Goal: Transaction & Acquisition: Purchase product/service

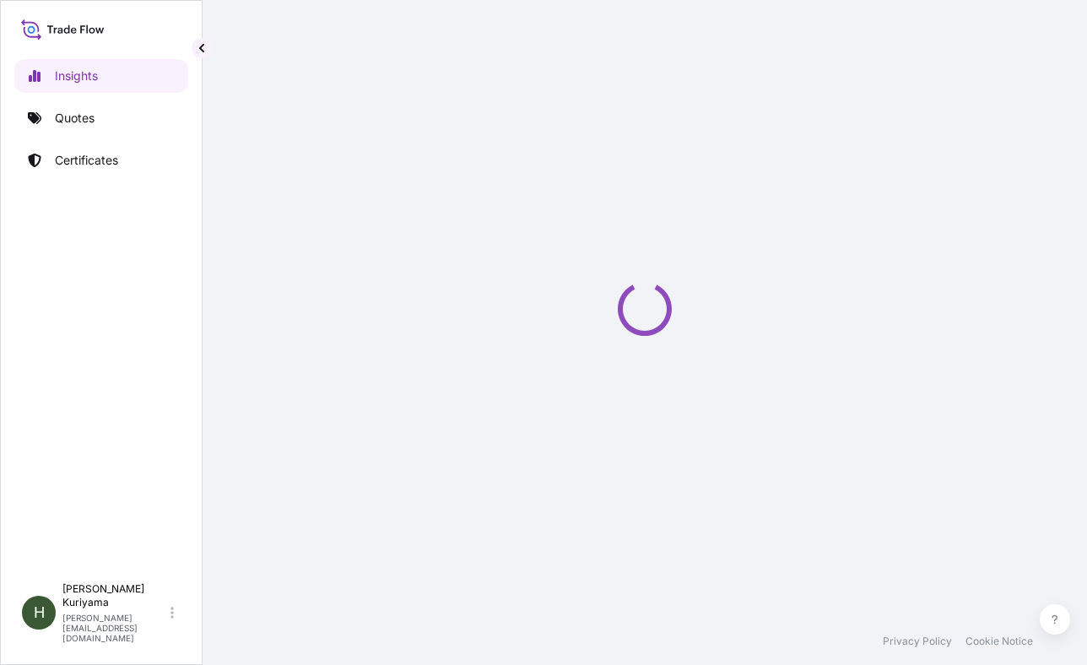
select select "2025"
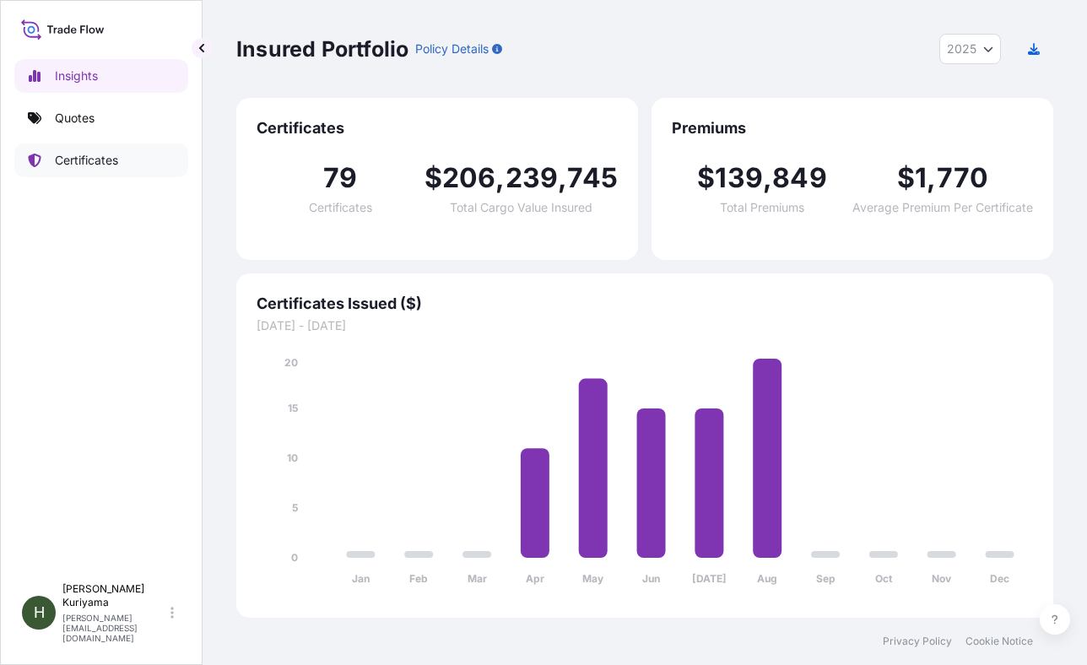
click at [130, 159] on link "Certificates" at bounding box center [101, 160] width 174 height 34
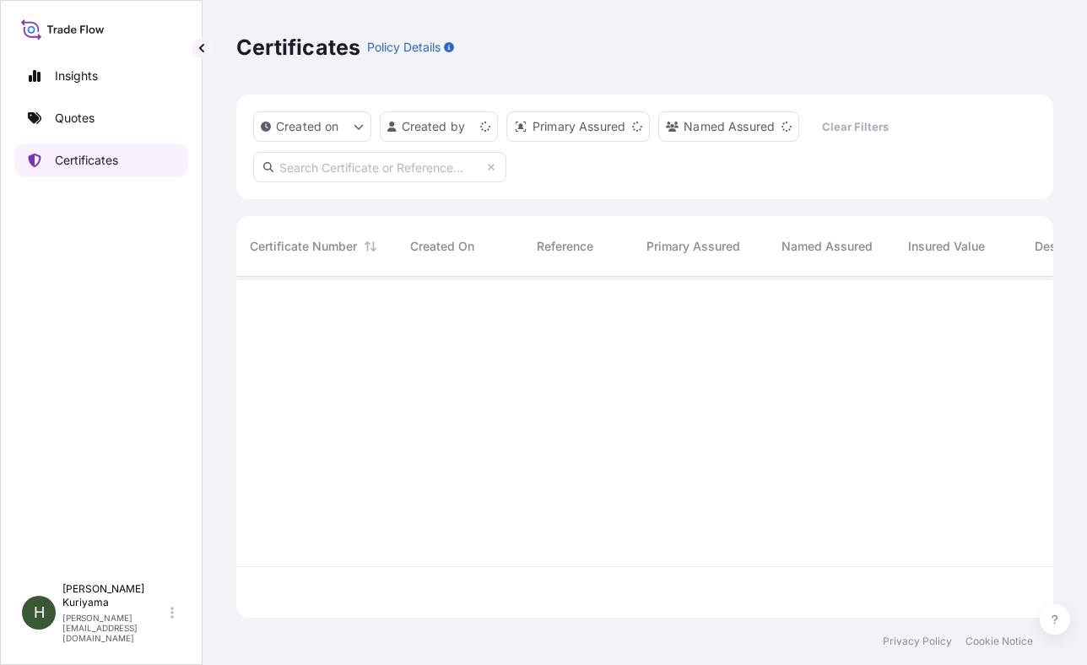
scroll to position [338, 804]
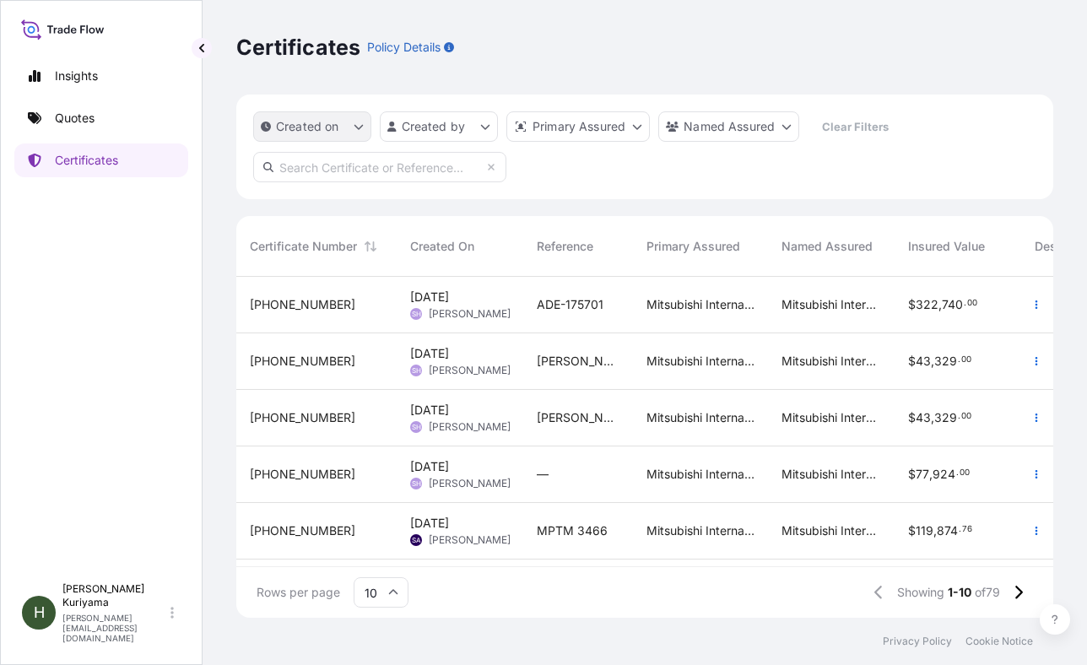
click at [363, 128] on icon "createdOn Filter options" at bounding box center [359, 127] width 10 height 10
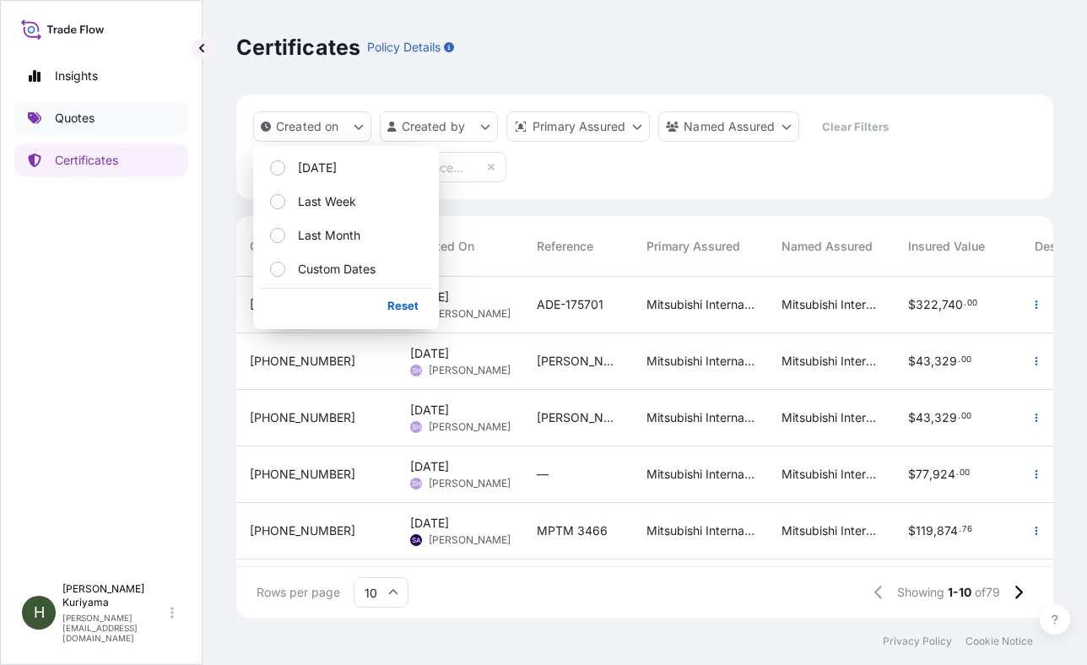
click at [100, 114] on link "Quotes" at bounding box center [101, 118] width 174 height 34
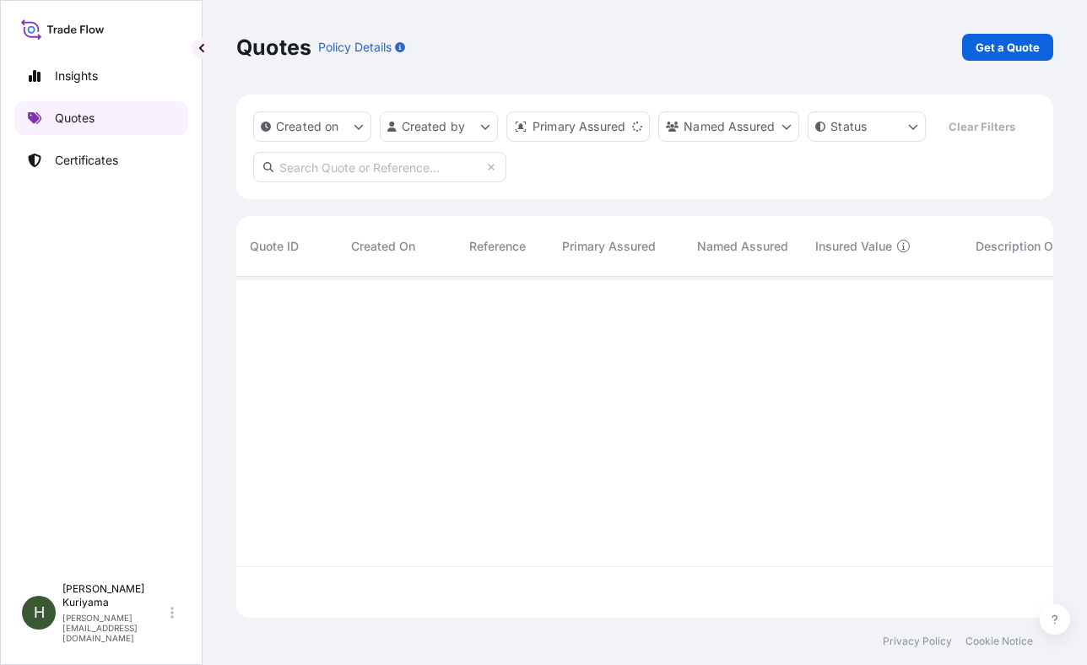
scroll to position [338, 804]
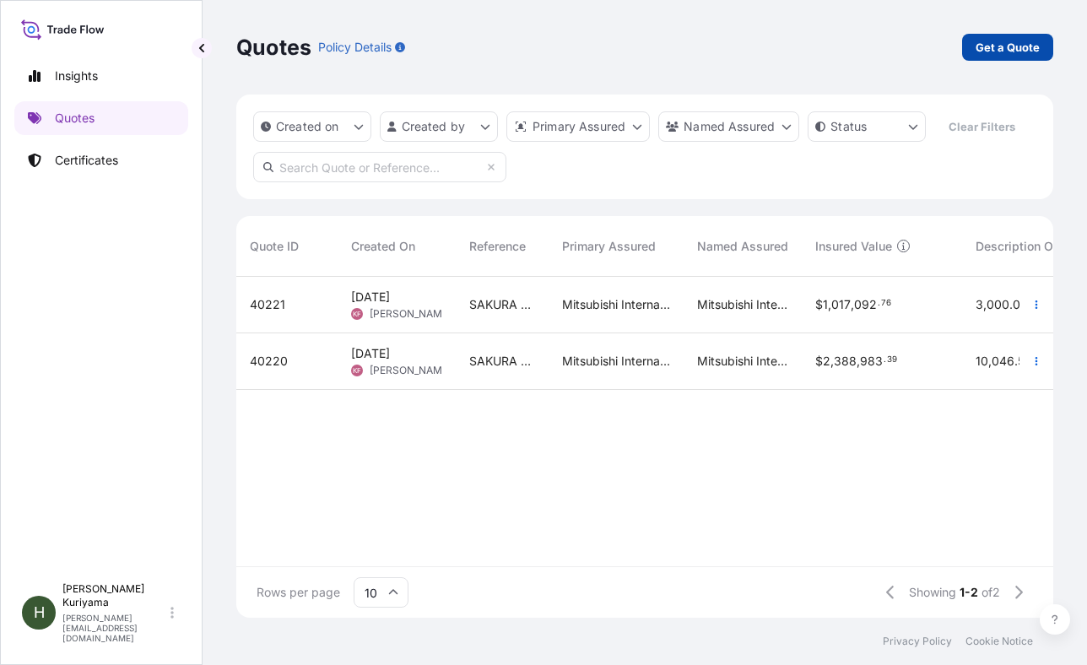
click at [995, 48] on p "Get a Quote" at bounding box center [1007, 47] width 64 height 17
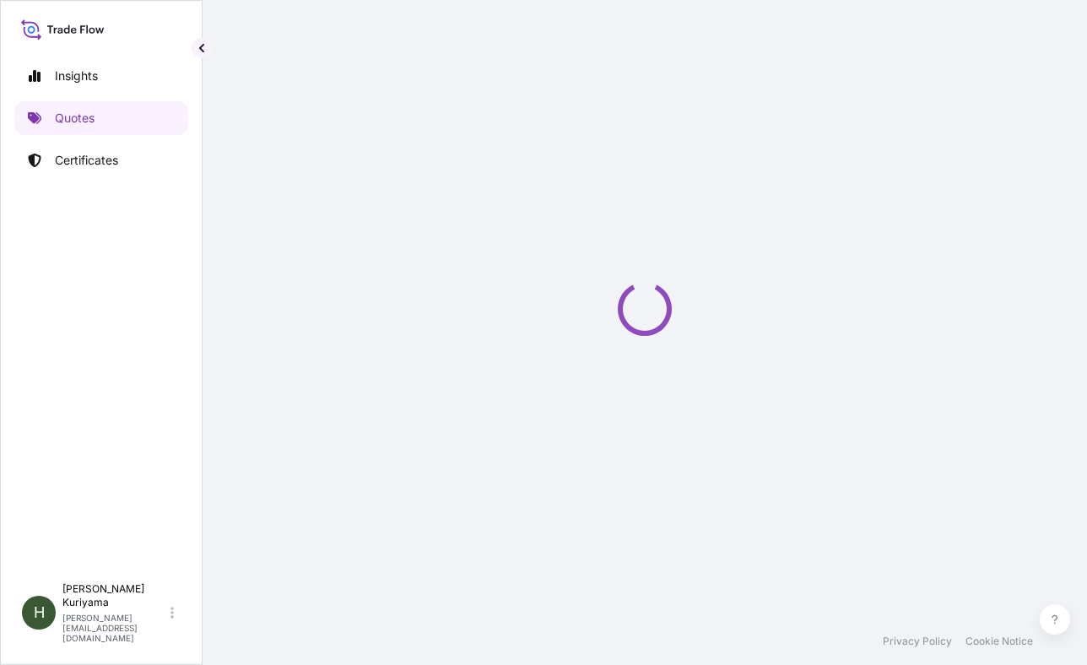
select select "Ocean Vessel"
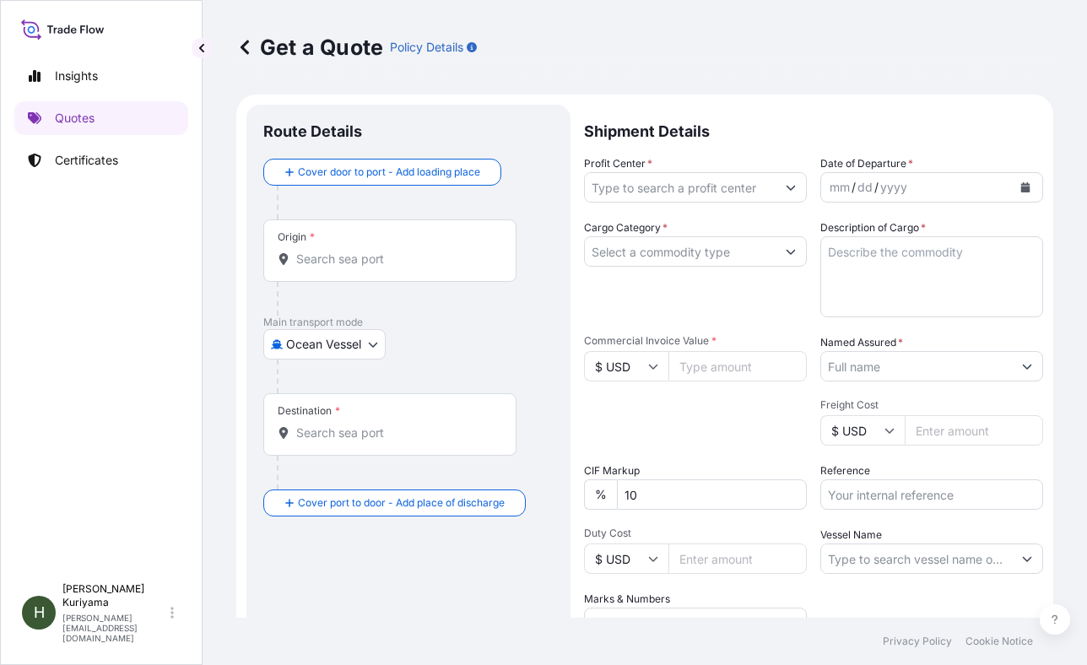
scroll to position [27, 0]
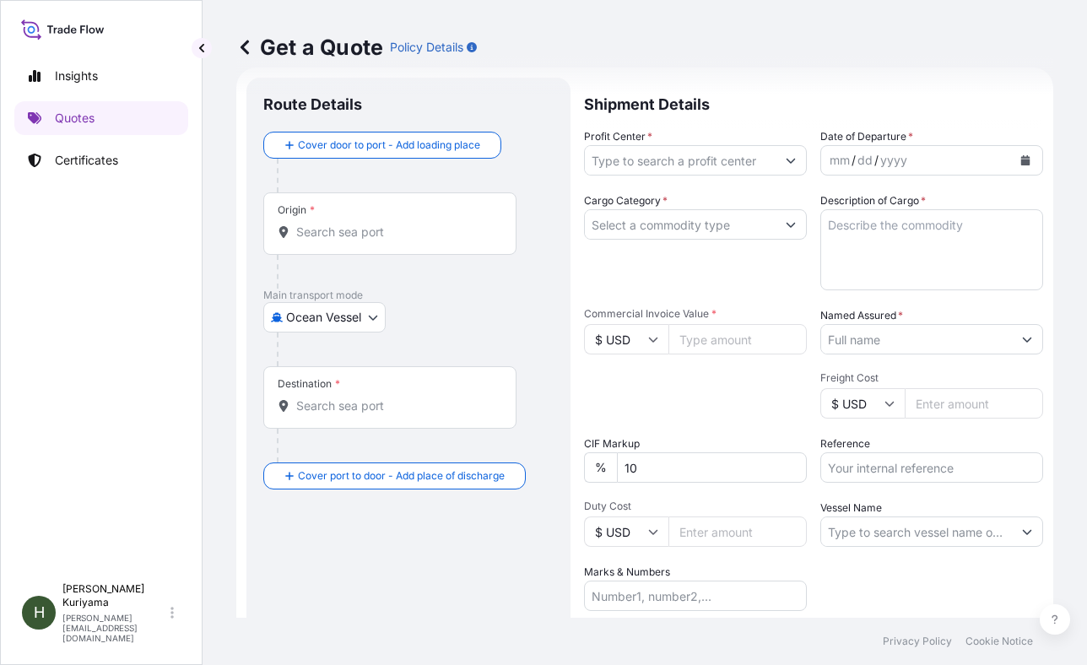
click at [786, 159] on icon "Show suggestions" at bounding box center [791, 160] width 10 height 10
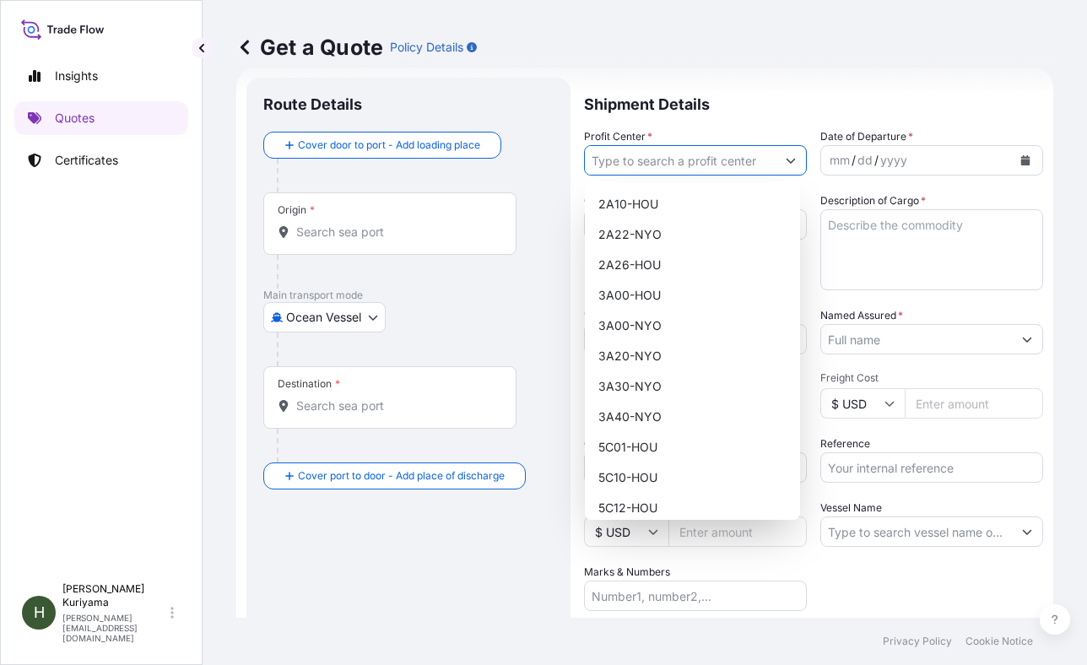
click at [786, 159] on icon "Show suggestions" at bounding box center [791, 160] width 10 height 10
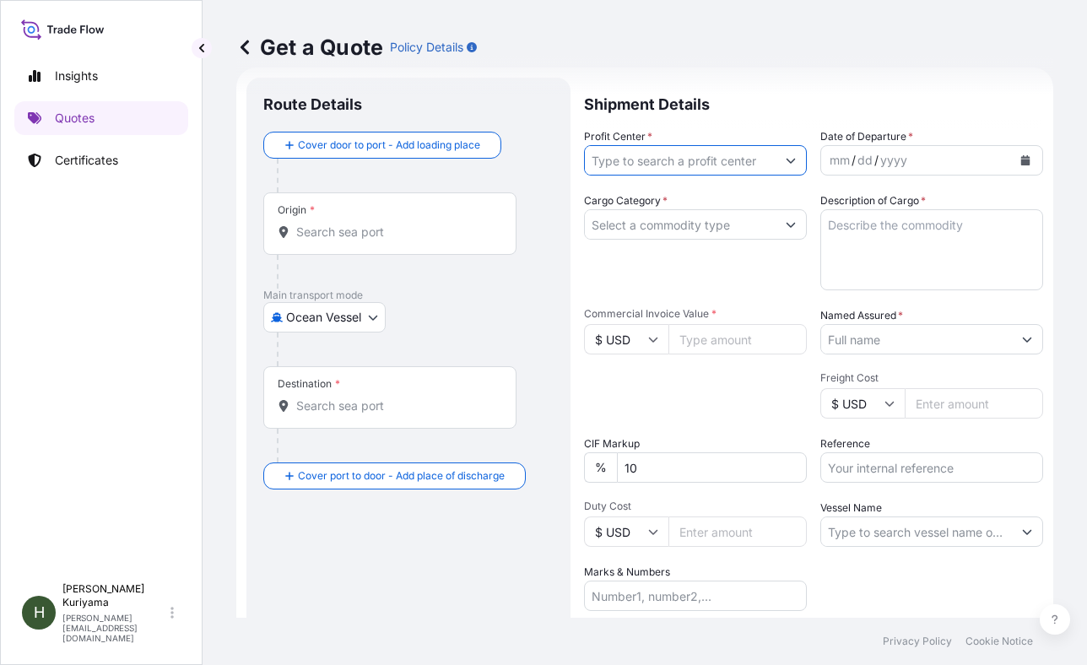
click at [786, 223] on icon "Show suggestions" at bounding box center [791, 224] width 10 height 10
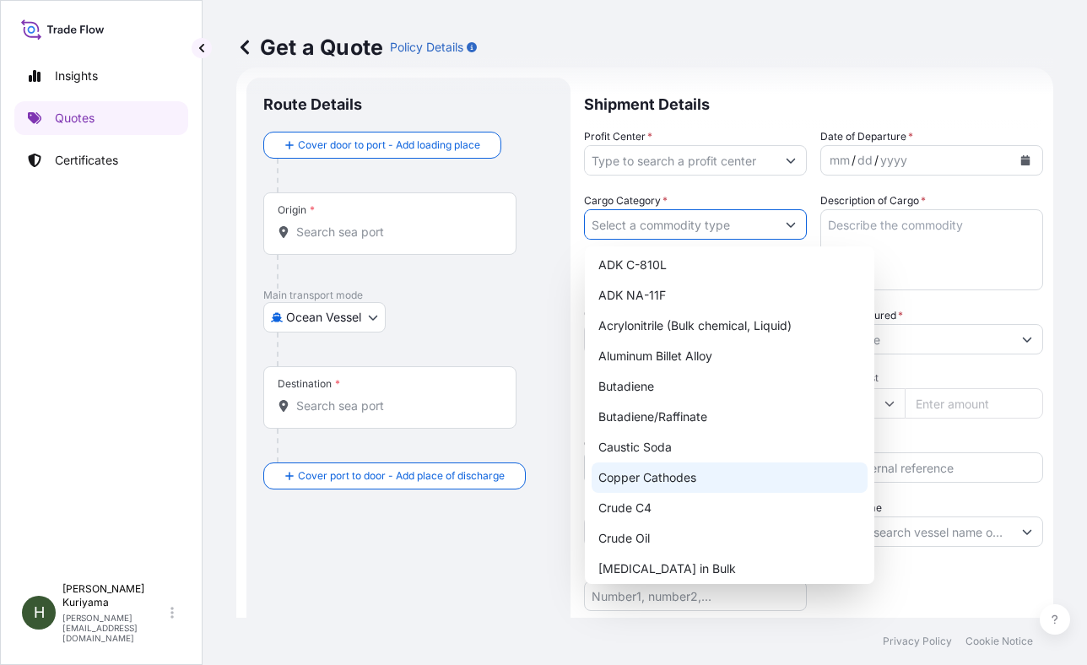
scroll to position [0, 0]
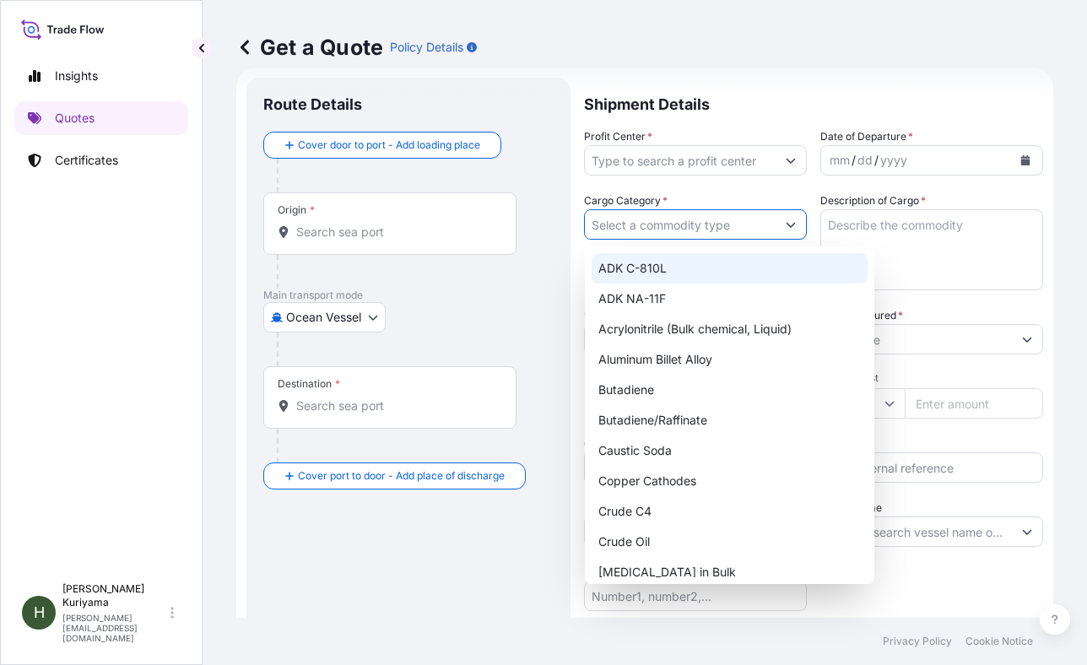
click at [612, 24] on div "Get a Quote Policy Details" at bounding box center [644, 47] width 817 height 95
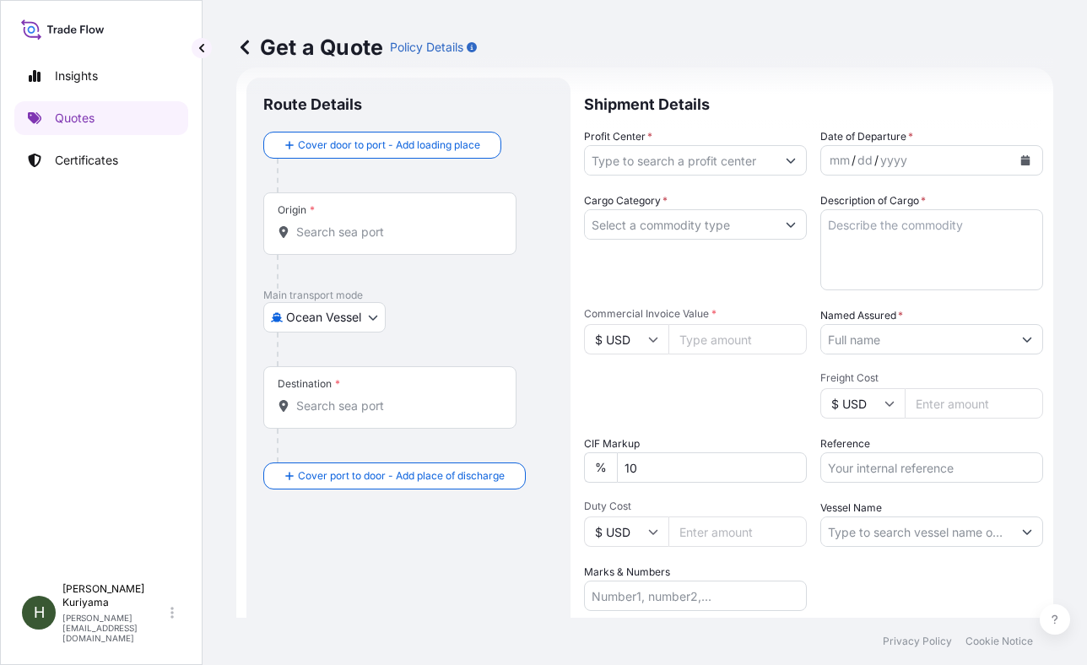
click at [789, 219] on button "Show suggestions" at bounding box center [790, 224] width 30 height 30
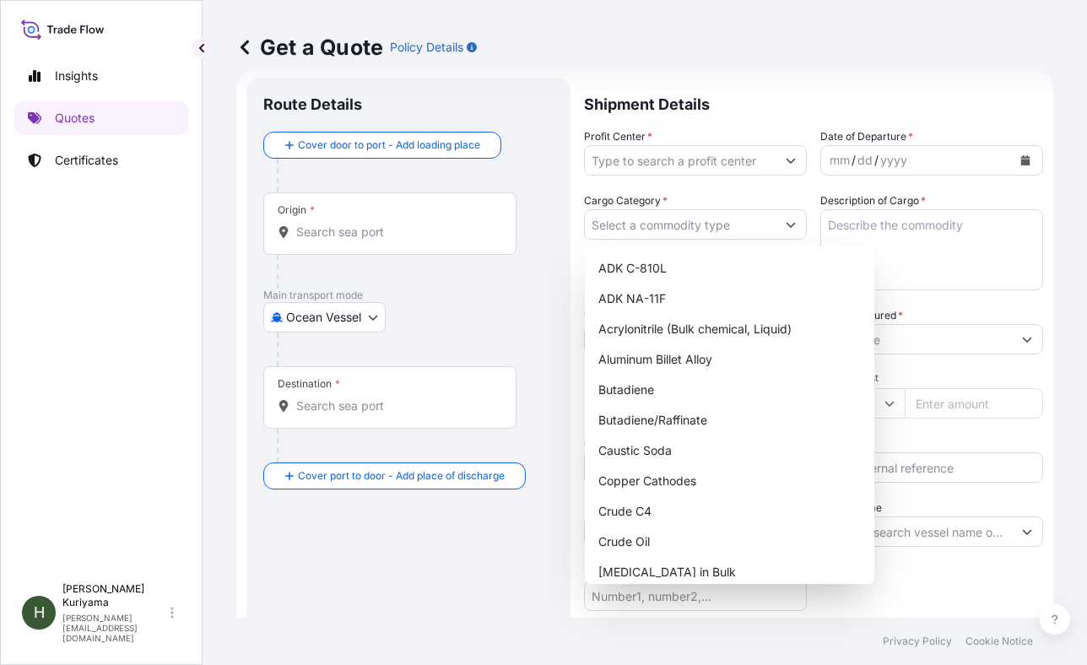
click at [476, 307] on div "Main transport mode Ocean Vessel Air Ocean Vessel Rail Ocean Vessel (Contingent…" at bounding box center [408, 328] width 290 height 78
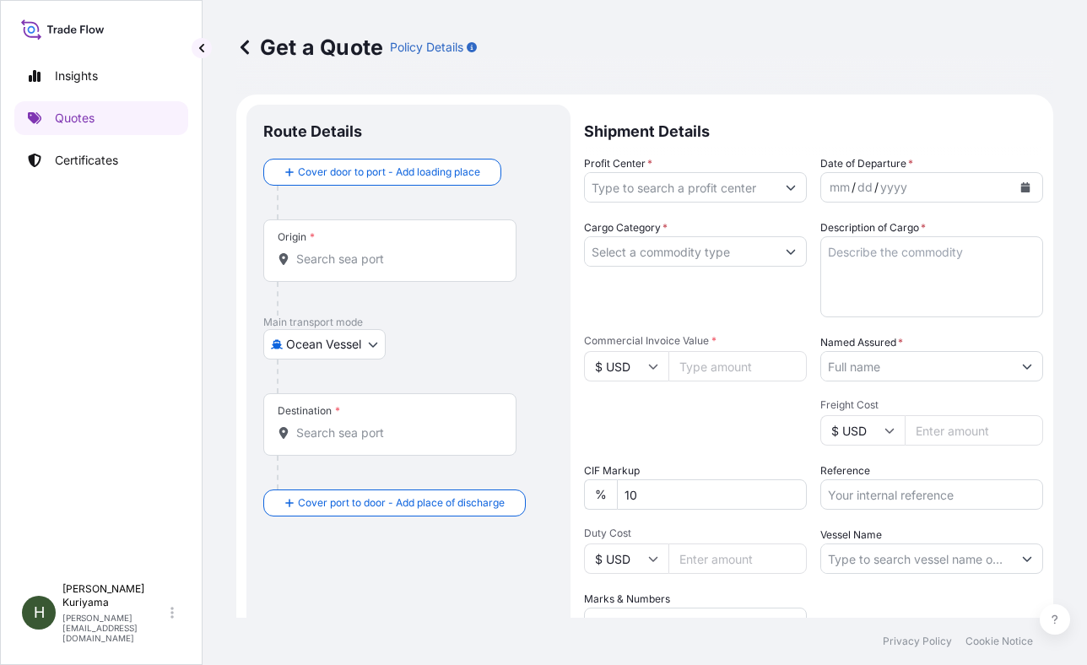
click at [636, 146] on p "Shipment Details" at bounding box center [813, 130] width 459 height 51
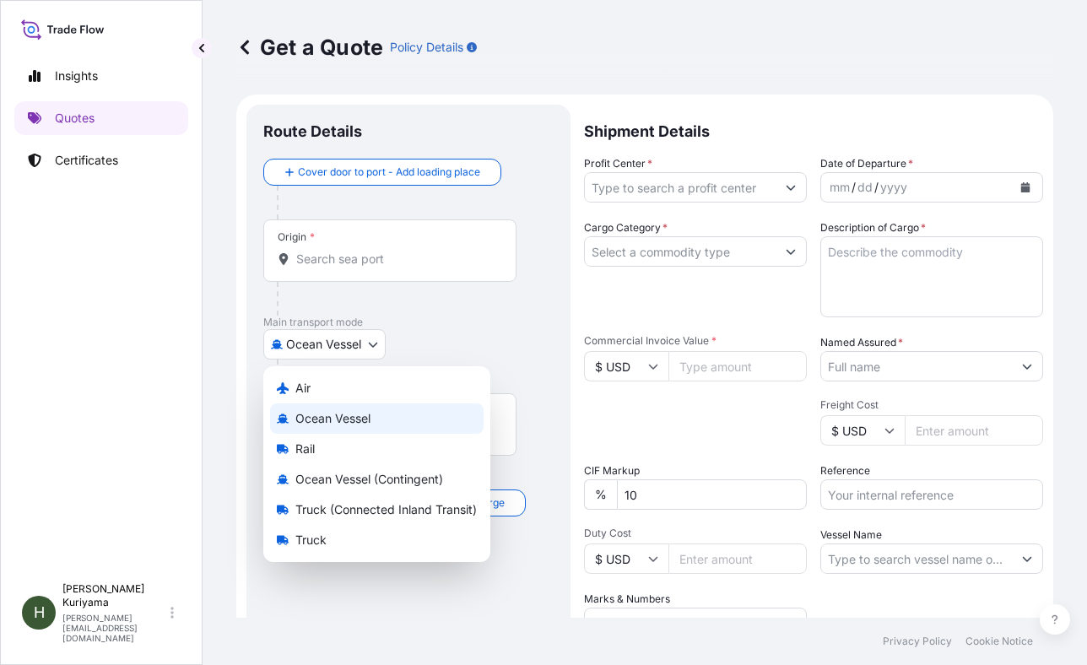
click at [374, 347] on body "Insights Quotes Certificates H Hisako Kuriyama hisako.kuriyama@mitsubishicorp.c…" at bounding box center [543, 332] width 1087 height 665
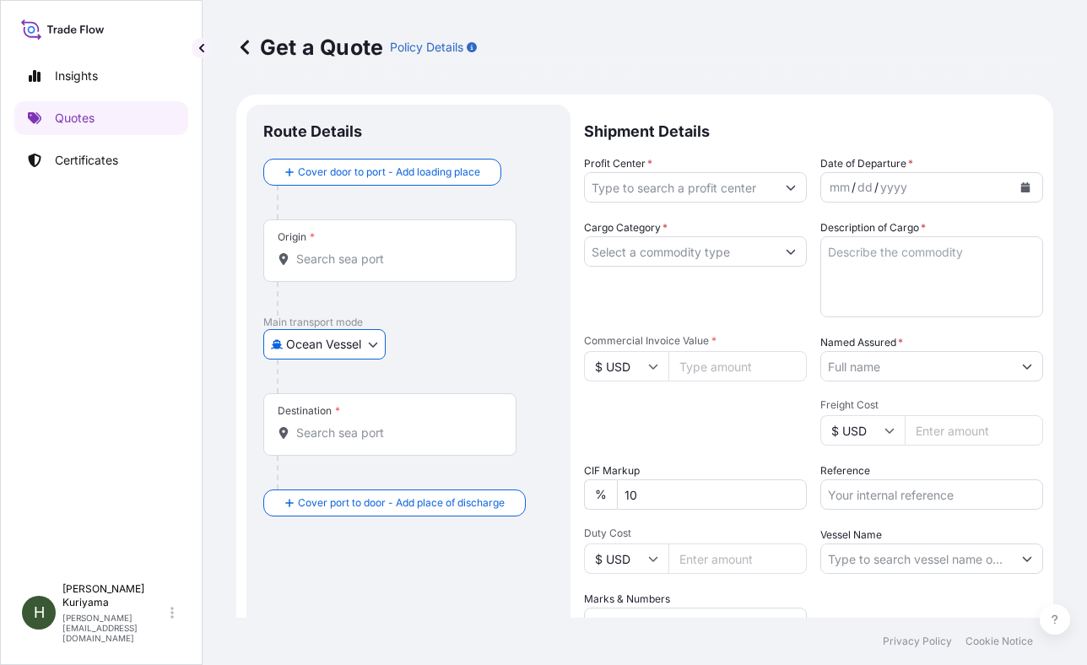
click at [786, 187] on icon "Show suggestions" at bounding box center [791, 187] width 10 height 10
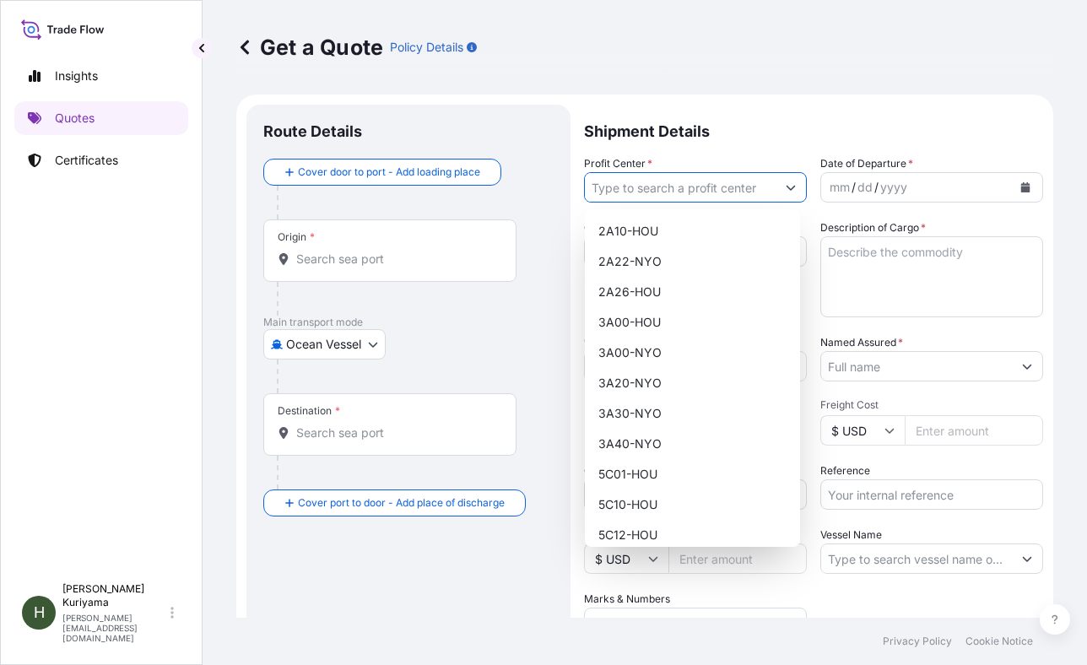
click at [786, 186] on icon "Show suggestions" at bounding box center [790, 188] width 9 height 5
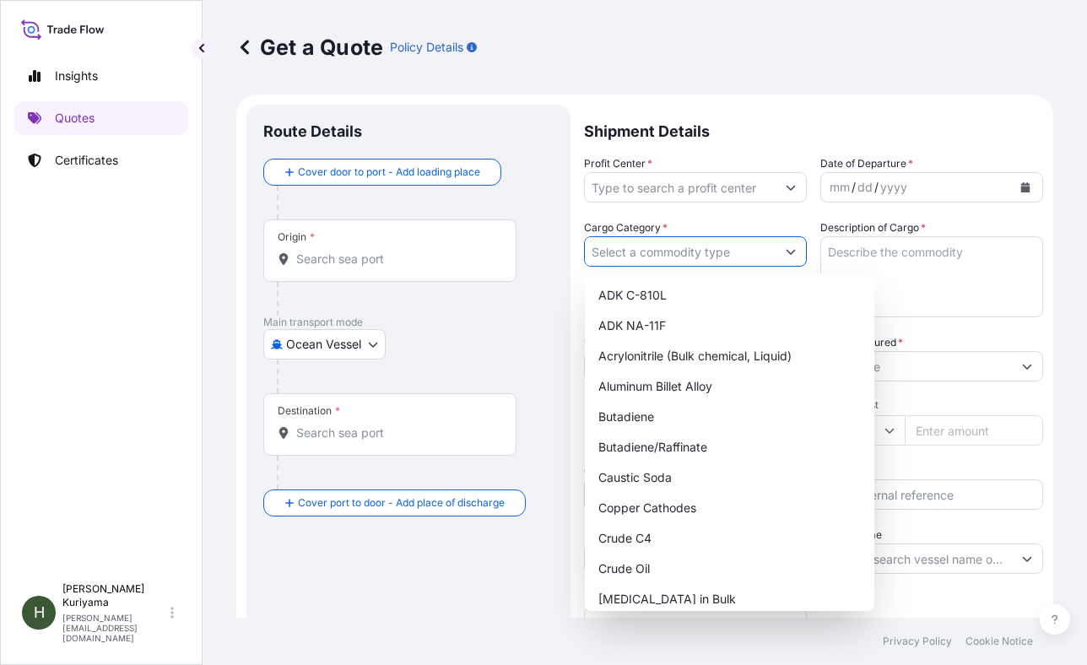
click at [787, 252] on icon "Show suggestions" at bounding box center [791, 251] width 10 height 10
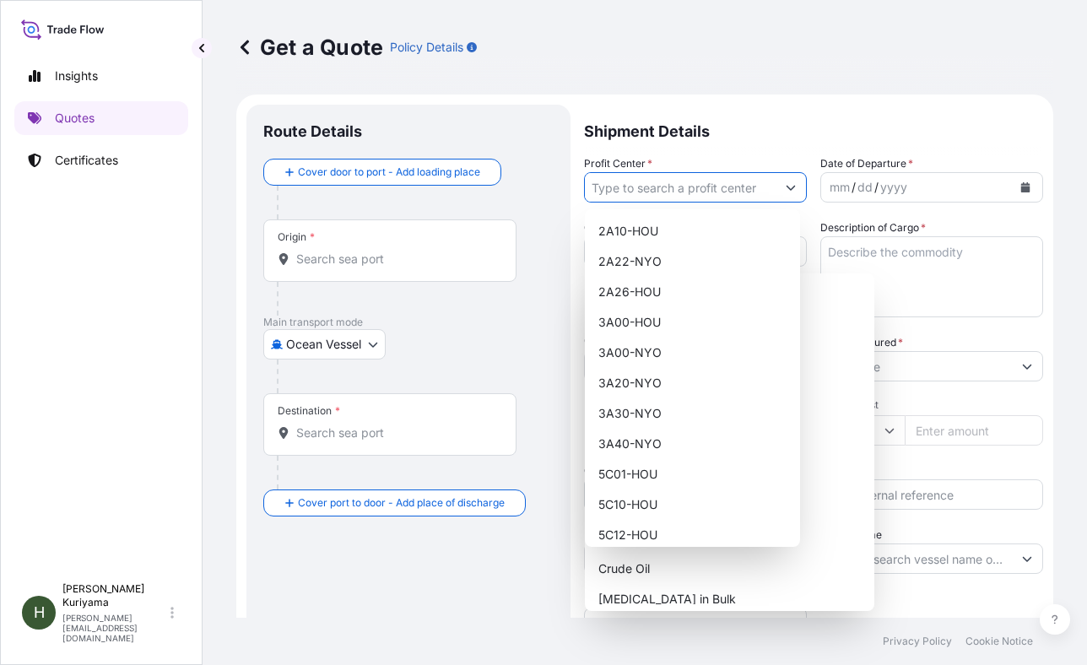
click at [790, 187] on button "Show suggestions" at bounding box center [790, 187] width 30 height 30
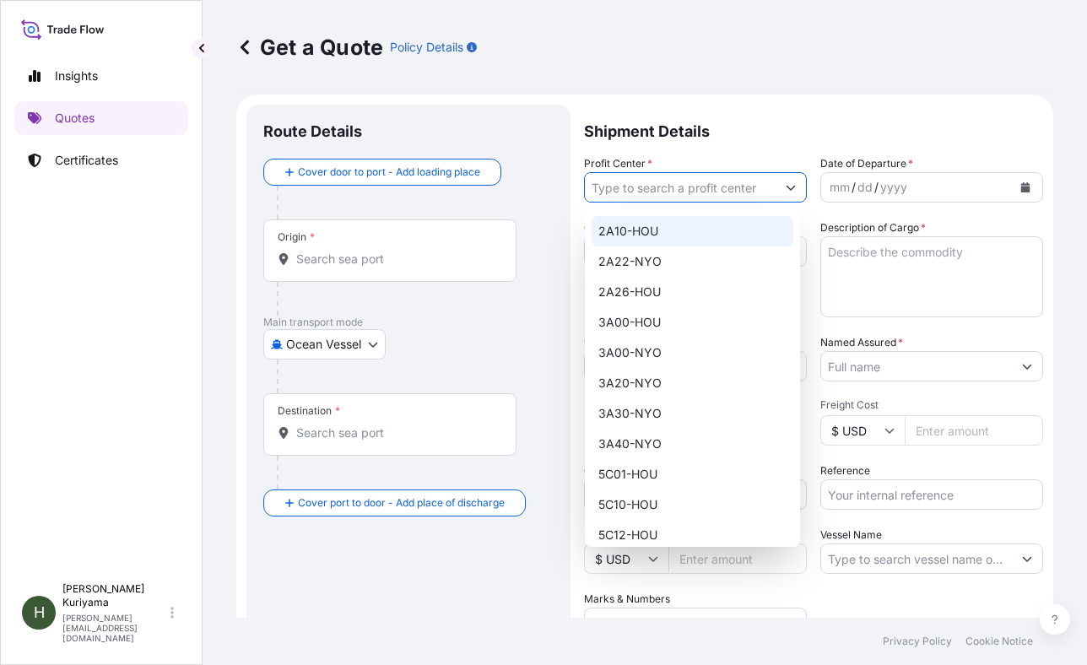
click at [703, 233] on div "2A10-HOU" at bounding box center [693, 231] width 202 height 30
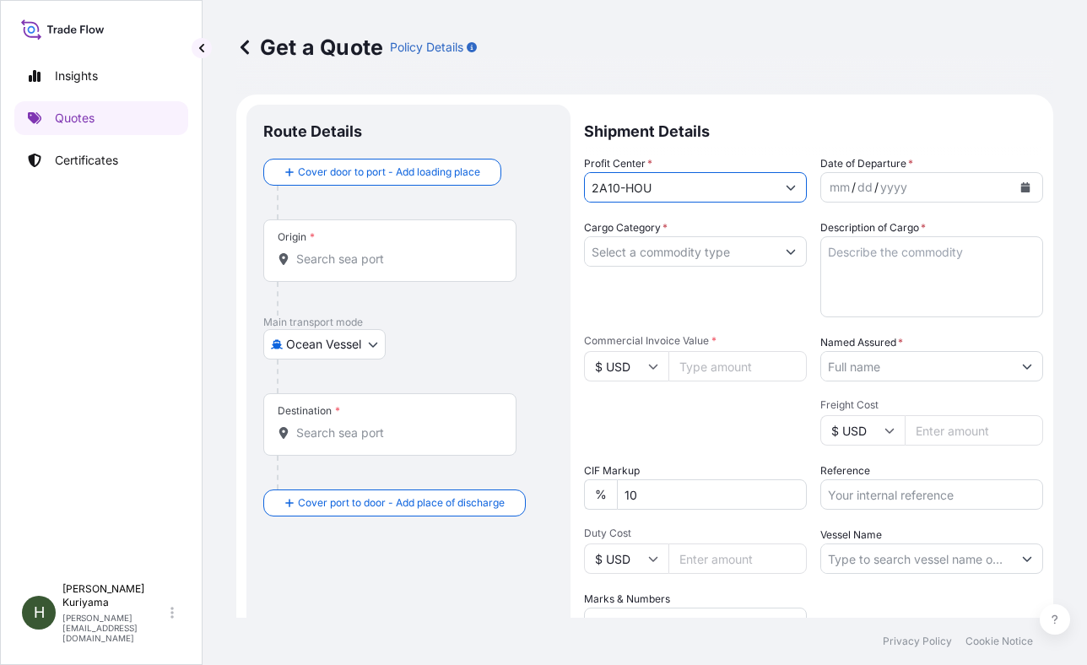
click at [790, 251] on button "Show suggestions" at bounding box center [790, 251] width 30 height 30
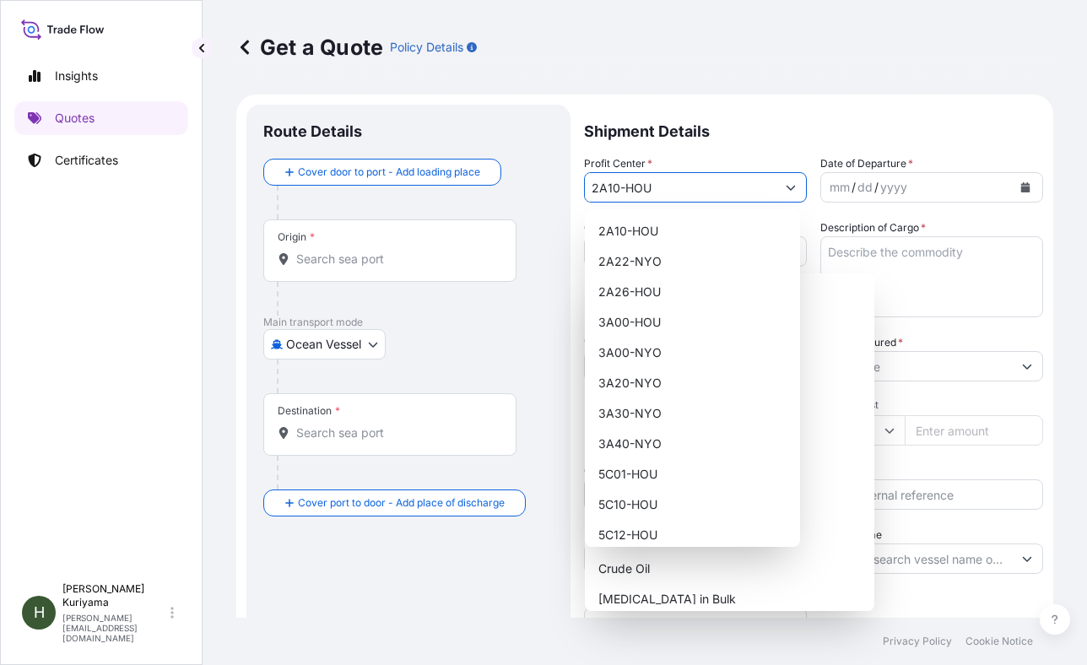
click at [786, 186] on icon "Show suggestions" at bounding box center [791, 187] width 10 height 10
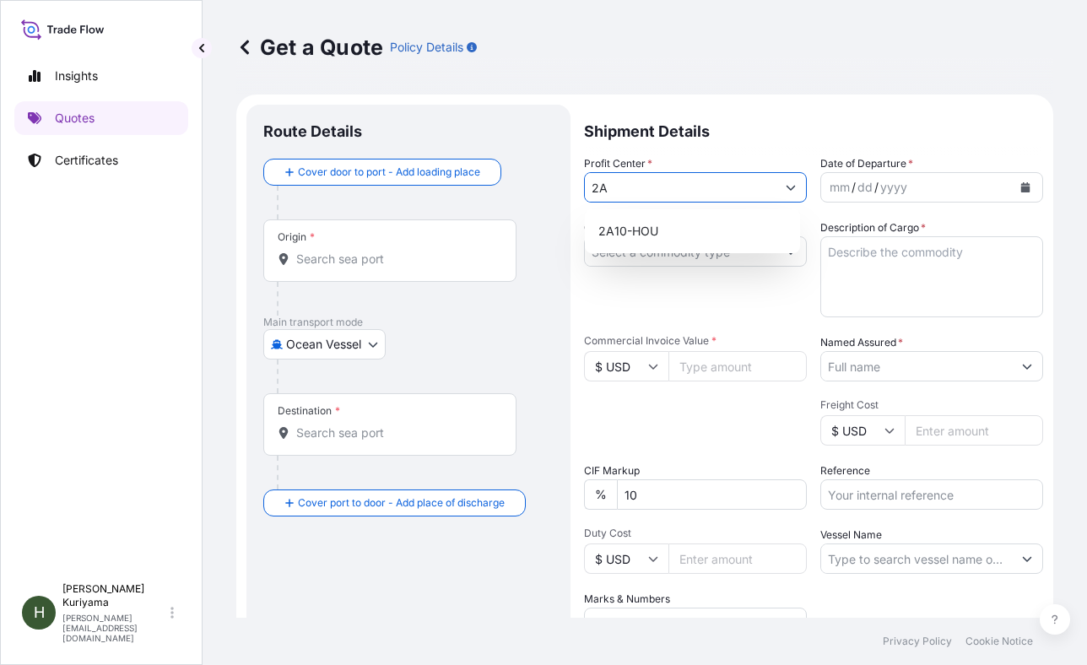
type input "2"
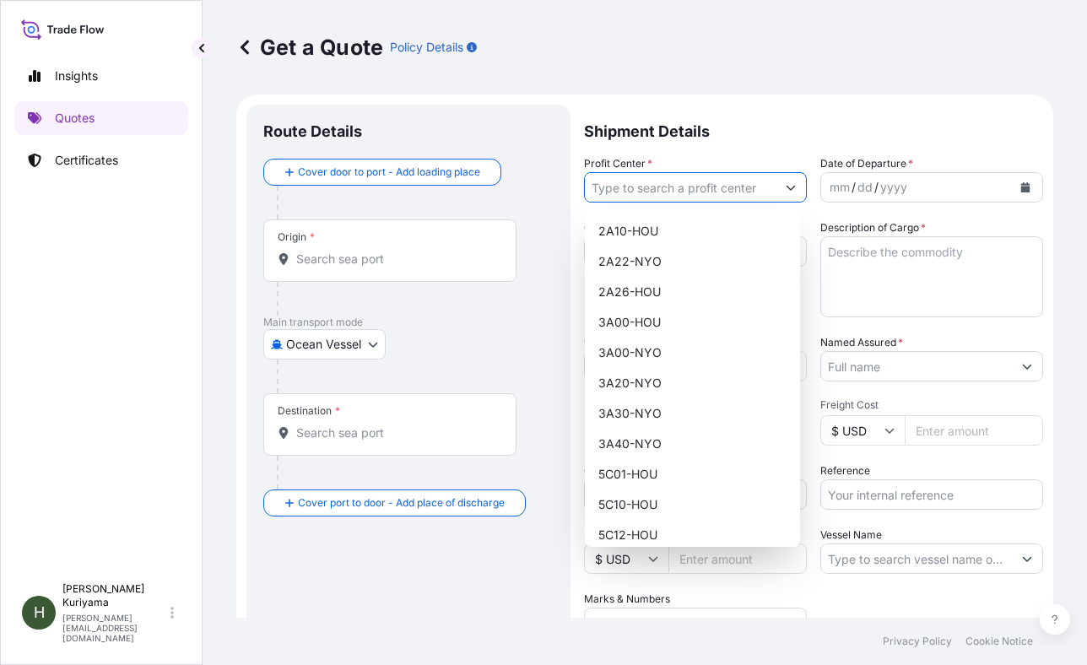
click at [708, 155] on div "Profit Center *" at bounding box center [695, 178] width 223 height 47
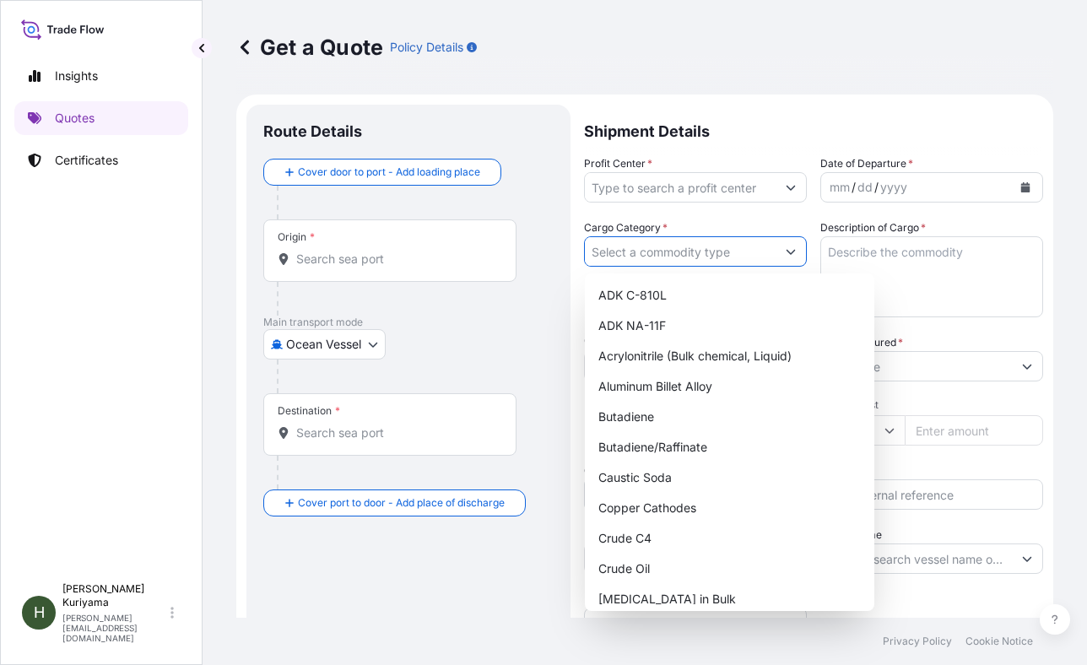
click at [786, 252] on icon "Show suggestions" at bounding box center [791, 251] width 10 height 10
click at [764, 214] on div "Profit Center * Date of Departure * mm / dd / yyyy Cargo Category * Description…" at bounding box center [813, 396] width 459 height 483
